Goal: Check status

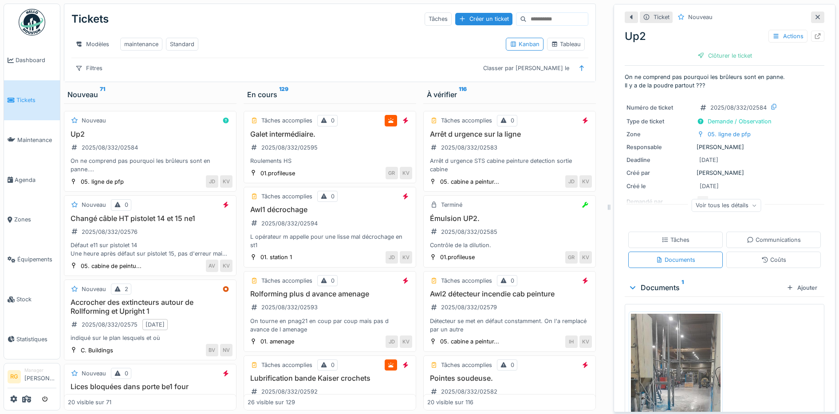
scroll to position [122, 0]
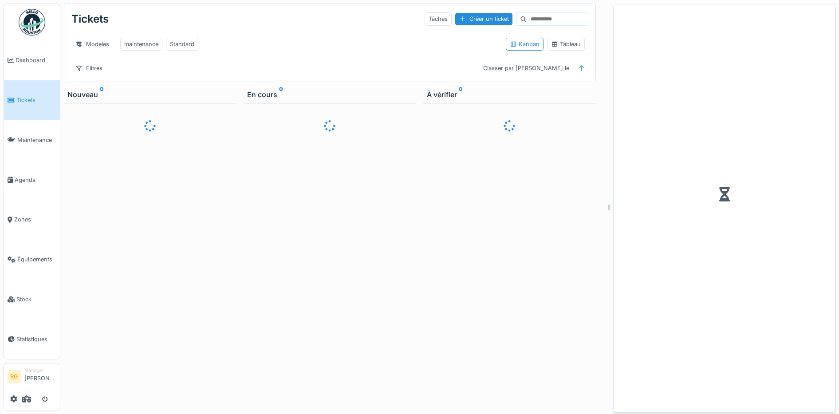
scroll to position [8, 0]
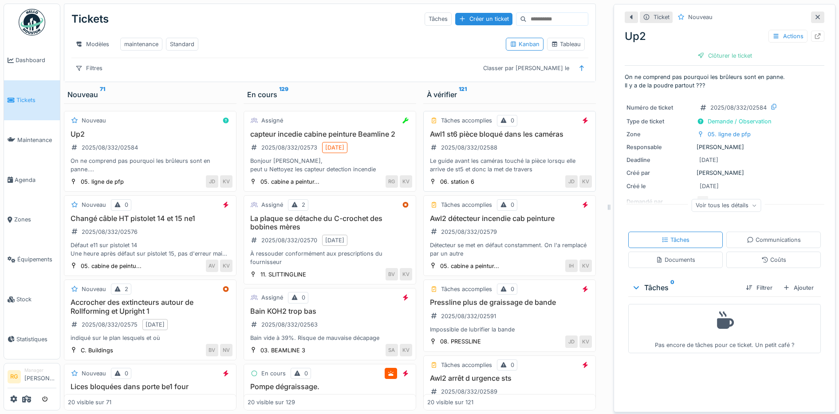
click at [488, 154] on div "2025/08/332/02588" at bounding box center [463, 147] width 73 height 15
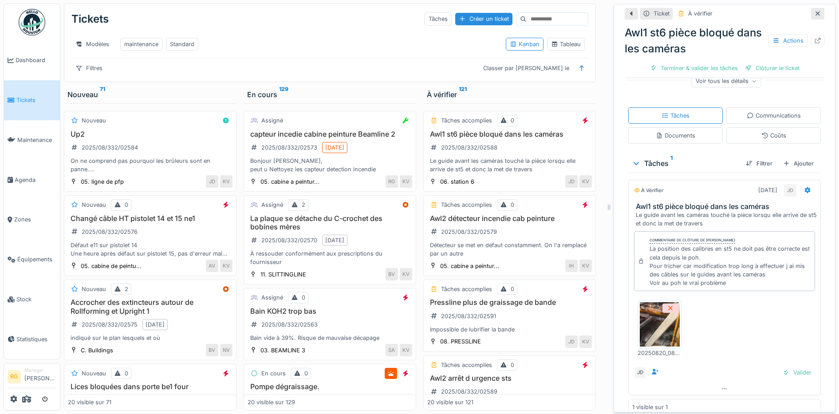
scroll to position [152, 0]
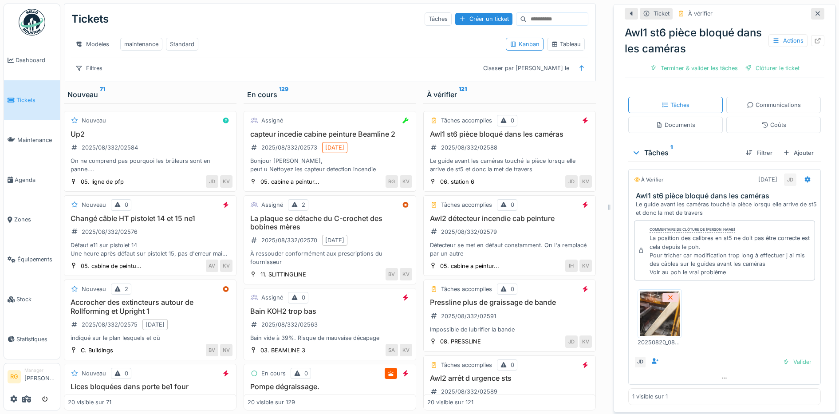
click at [655, 304] on img at bounding box center [660, 313] width 40 height 44
click at [815, 12] on icon at bounding box center [817, 14] width 4 height 4
